Goal: Check status: Check status

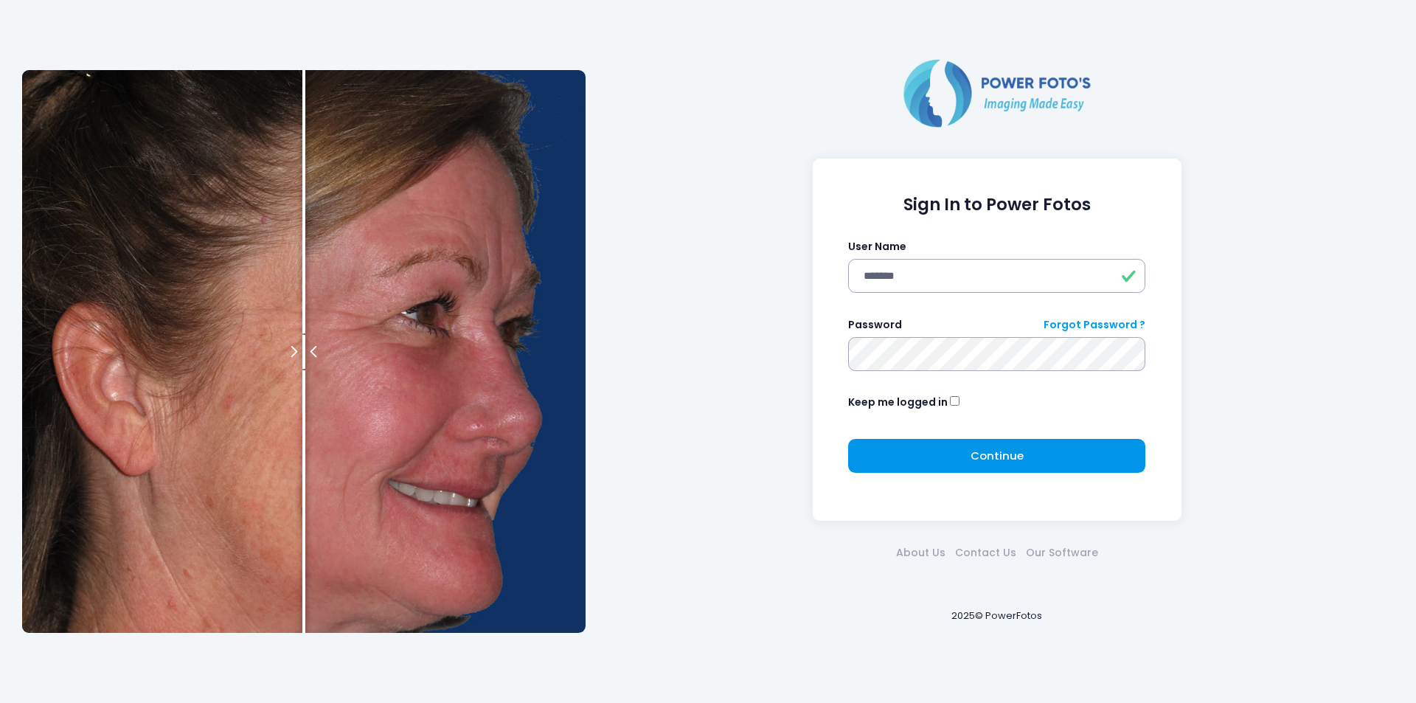
drag, startPoint x: 1001, startPoint y: 449, endPoint x: 917, endPoint y: 482, distance: 90.1
click at [1002, 449] on span "Continue" at bounding box center [997, 455] width 53 height 15
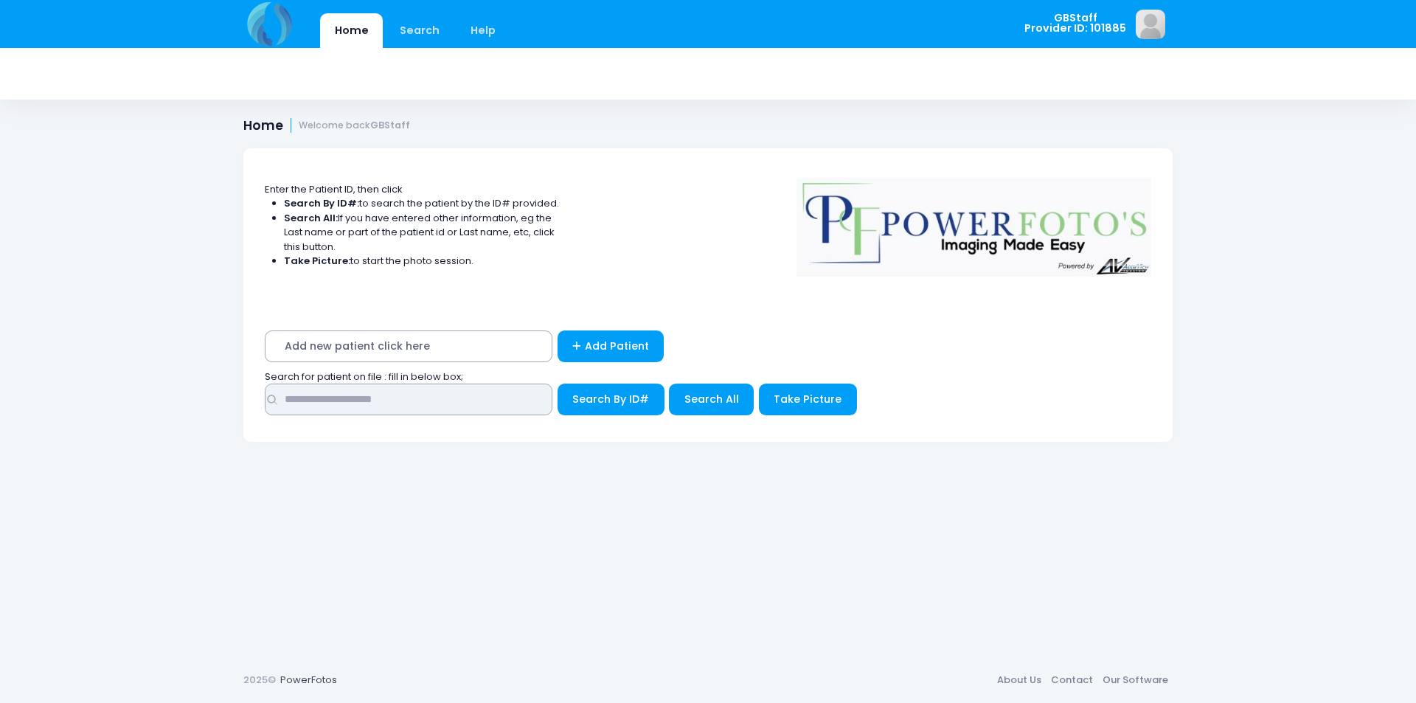
drag, startPoint x: 448, startPoint y: 398, endPoint x: 467, endPoint y: 397, distance: 19.2
click at [466, 397] on input "text" at bounding box center [409, 400] width 288 height 32
type input "*****"
click at [558, 384] on button "Search By ID#" at bounding box center [611, 400] width 107 height 32
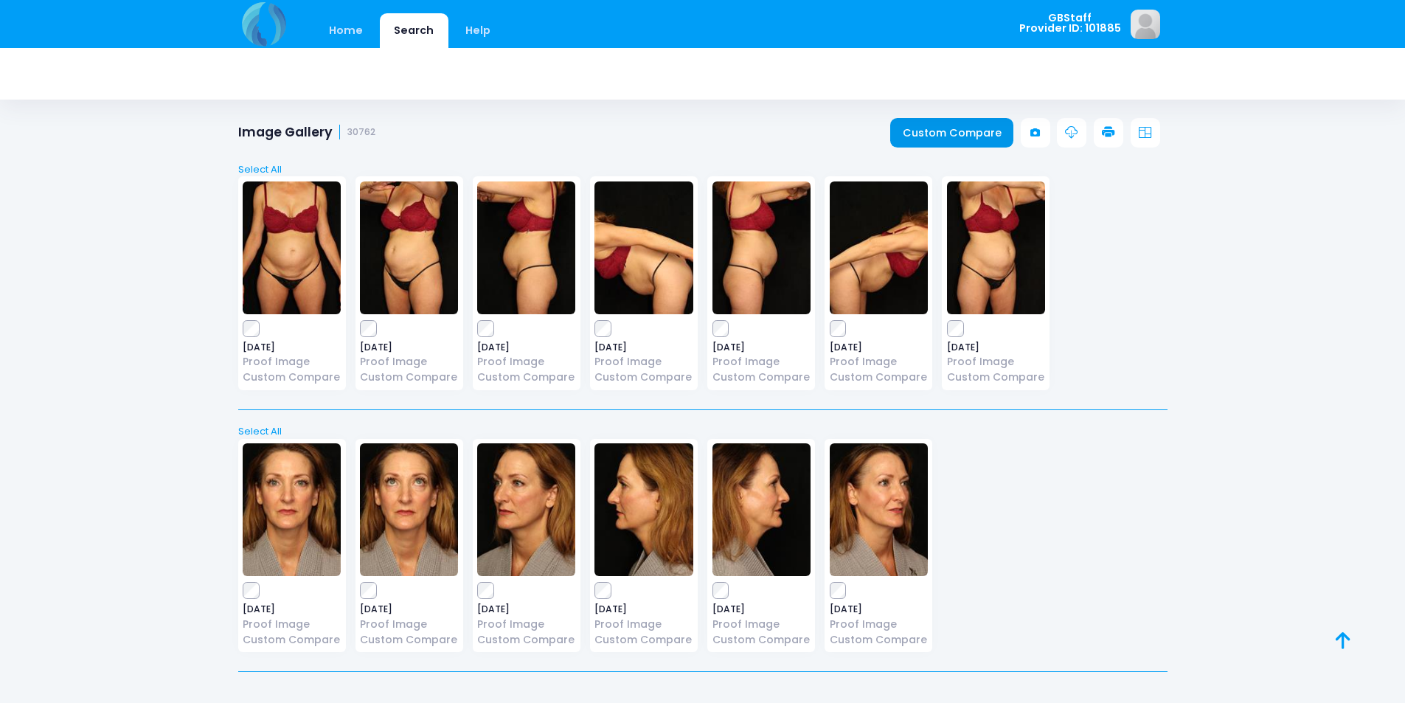
click at [964, 135] on link "Custom Compare" at bounding box center [951, 133] width 123 height 30
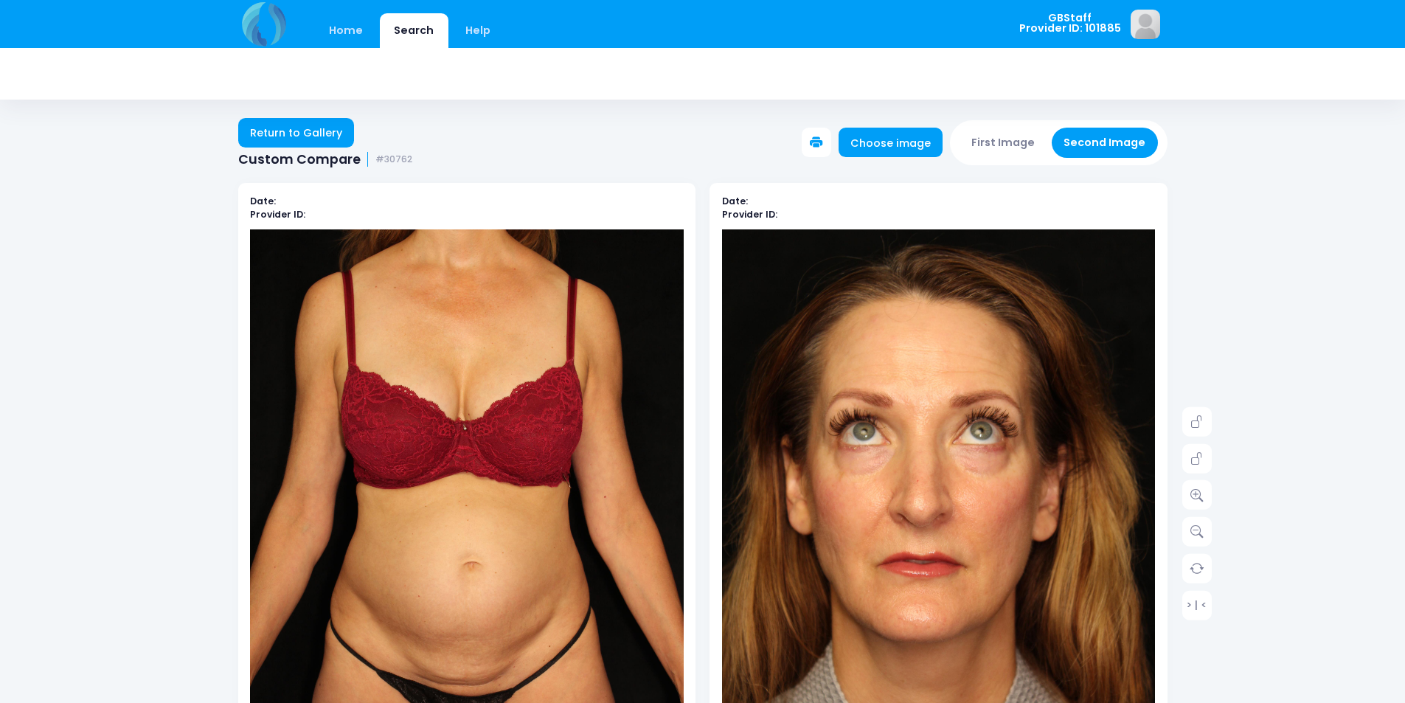
scroll to position [74, 0]
